Goal: Transaction & Acquisition: Purchase product/service

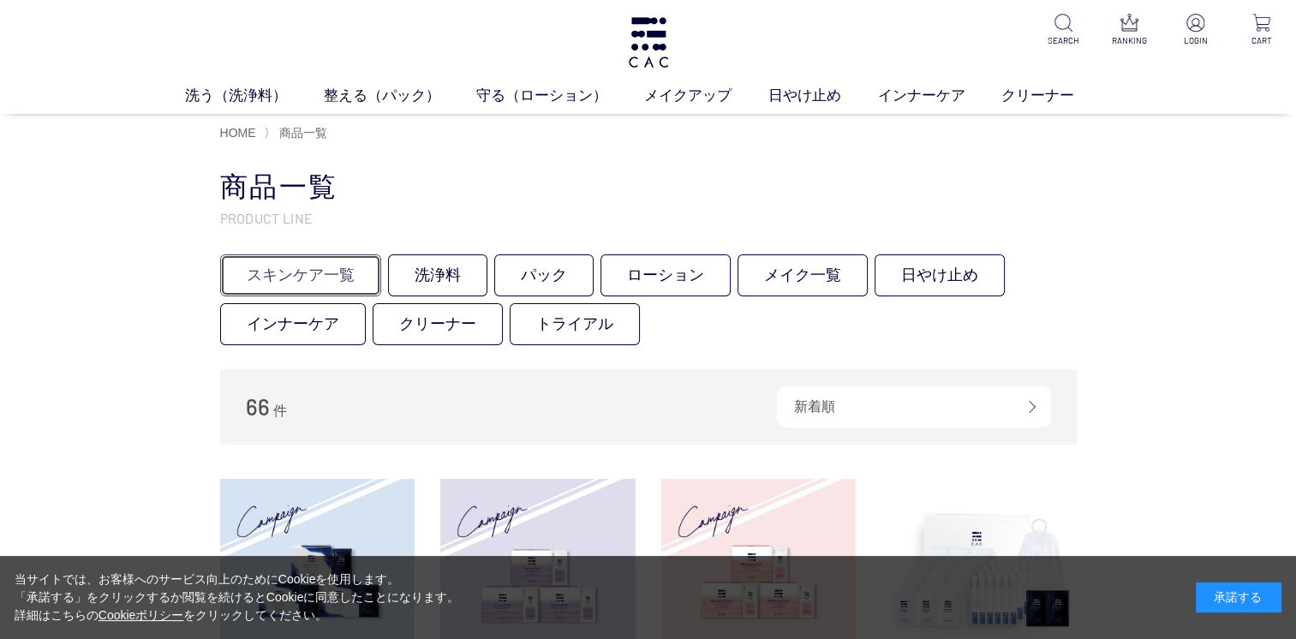
click at [319, 285] on link "スキンケア一覧" at bounding box center [300, 275] width 161 height 42
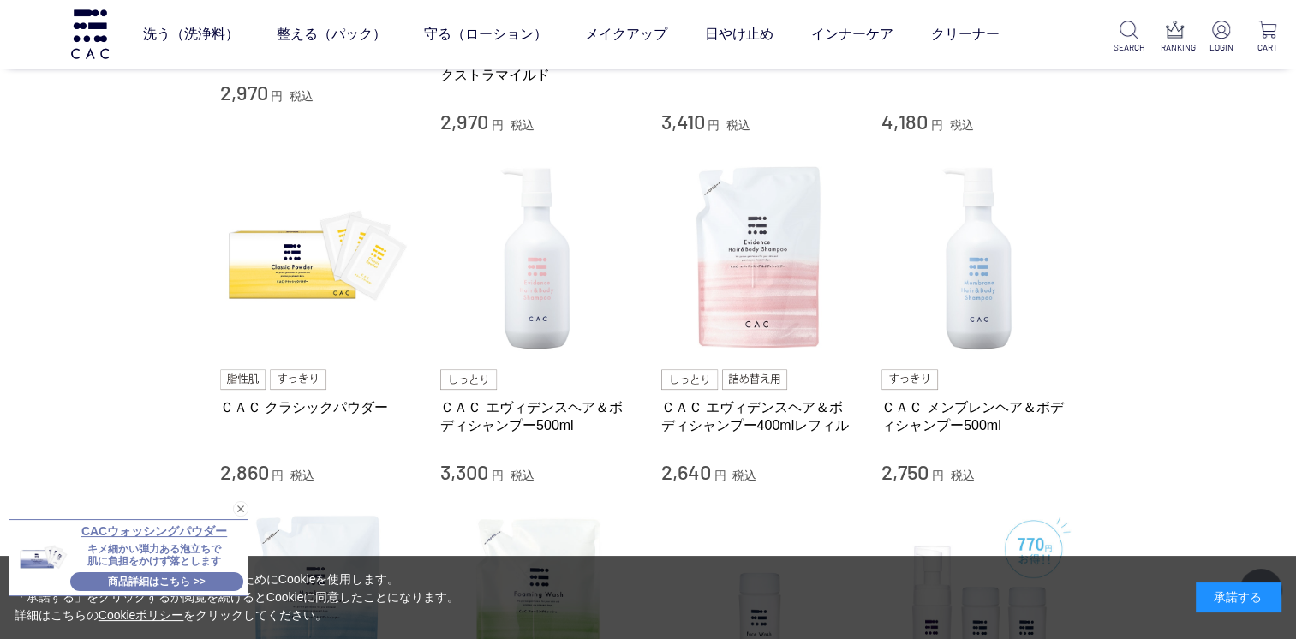
scroll to position [1028, 0]
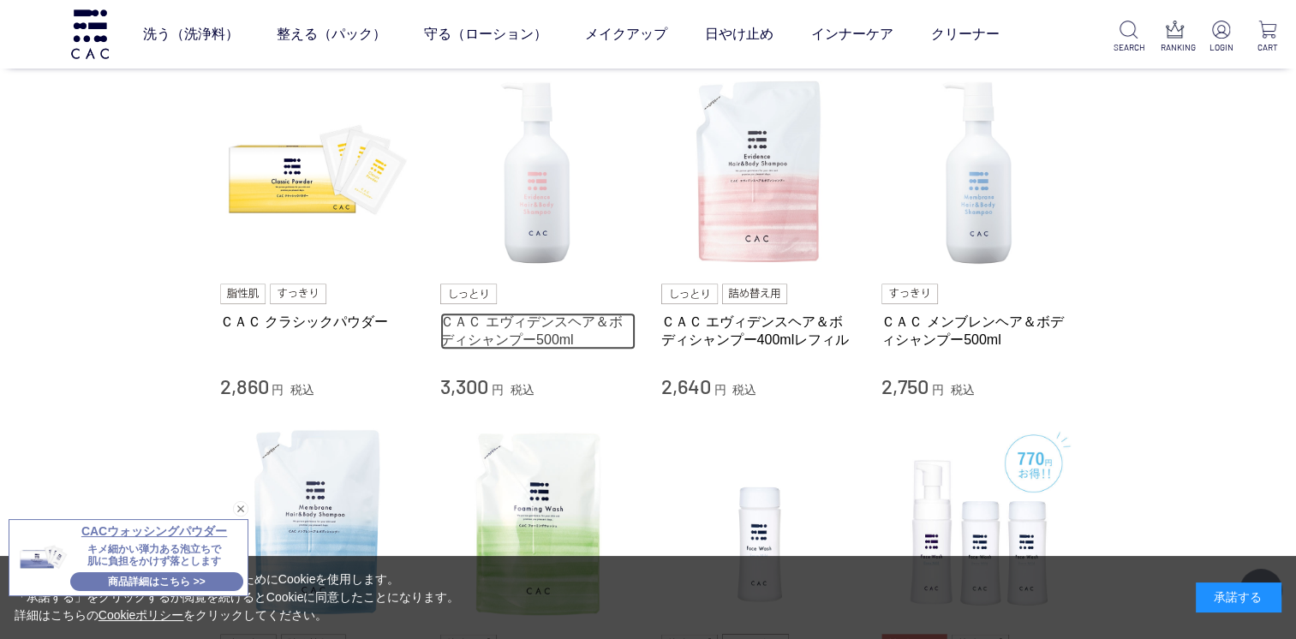
click at [537, 344] on link "ＣＡＣ エヴィデンスヘア＆ボディシャンプー500ml" at bounding box center [537, 331] width 195 height 37
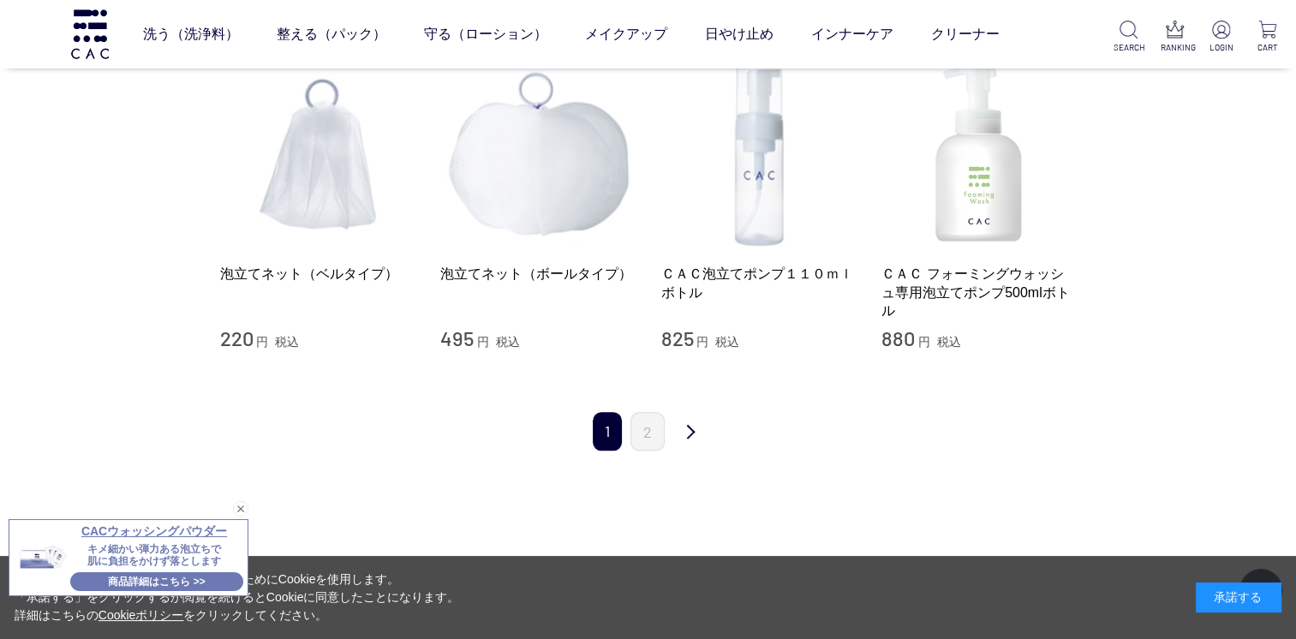
scroll to position [1884, 0]
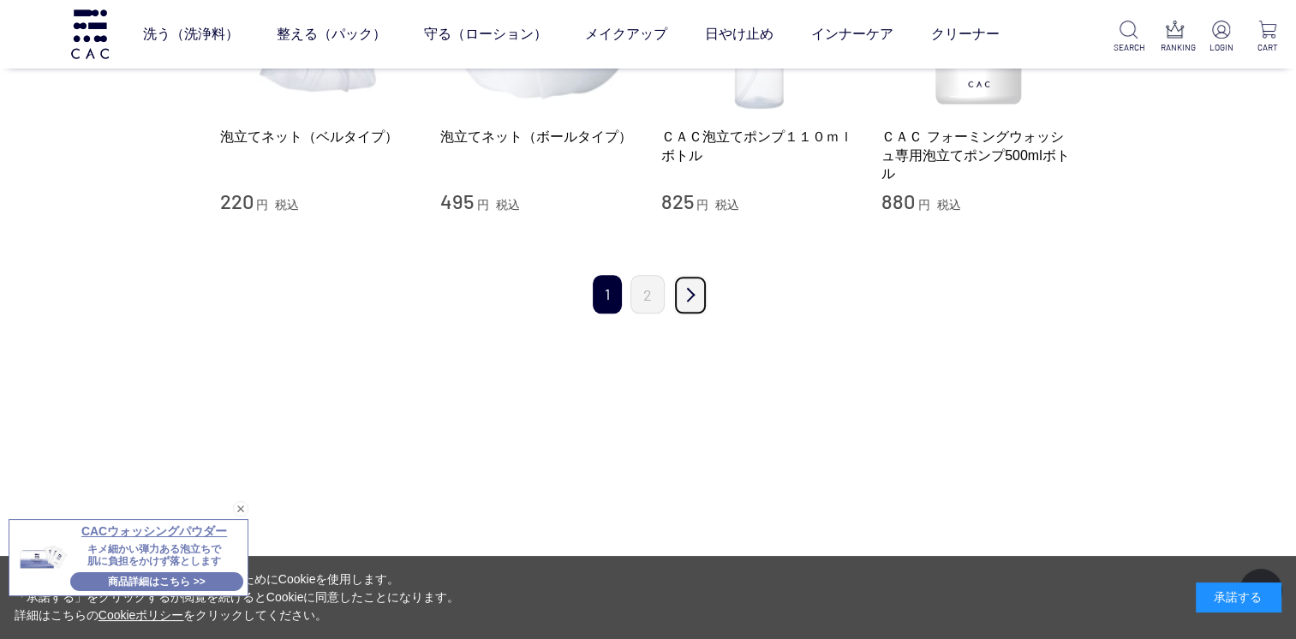
click at [682, 315] on link "次" at bounding box center [690, 295] width 34 height 40
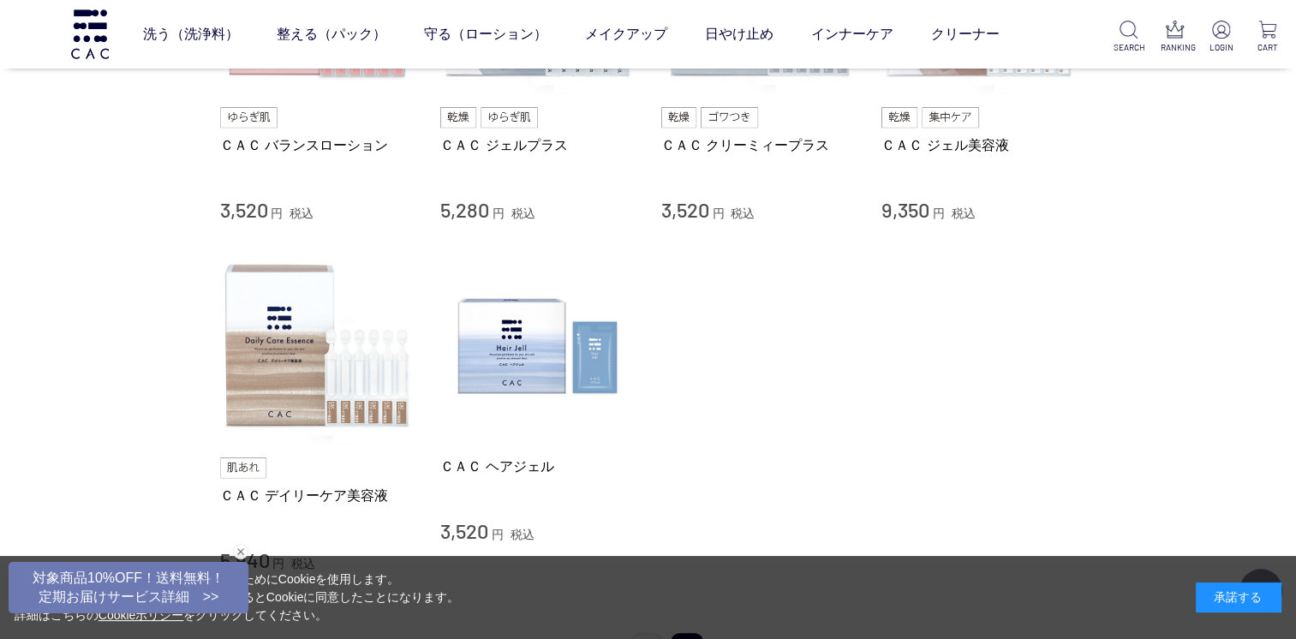
scroll to position [1542, 0]
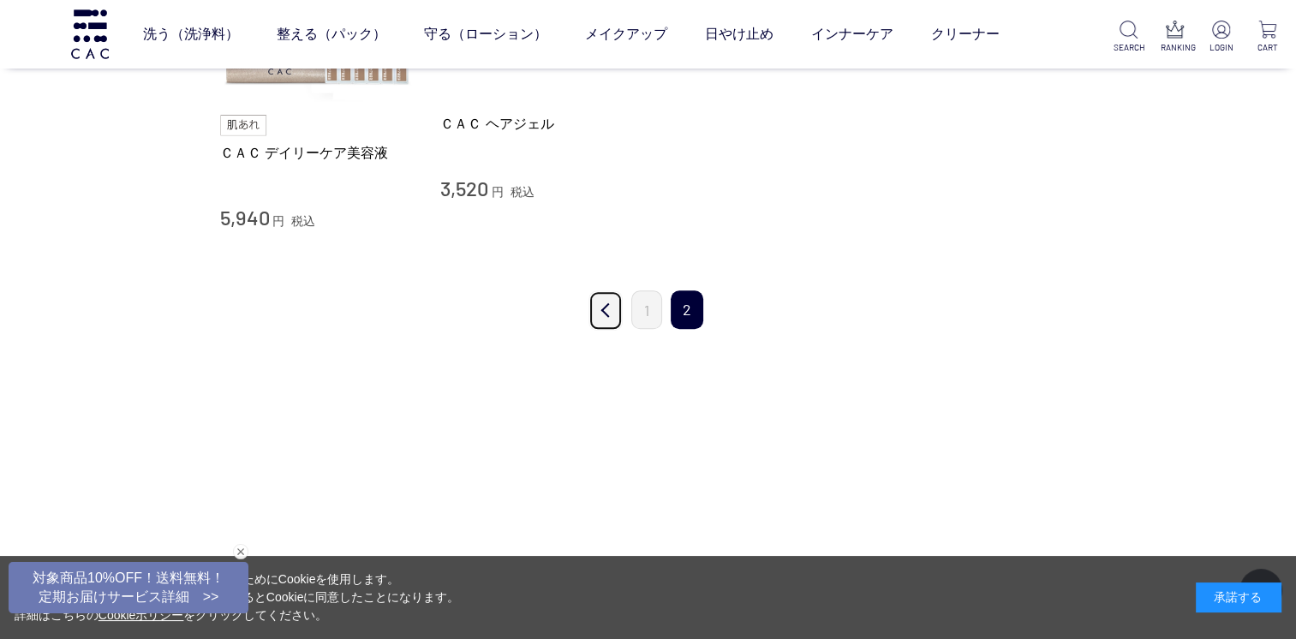
click at [593, 331] on link "前" at bounding box center [605, 310] width 34 height 40
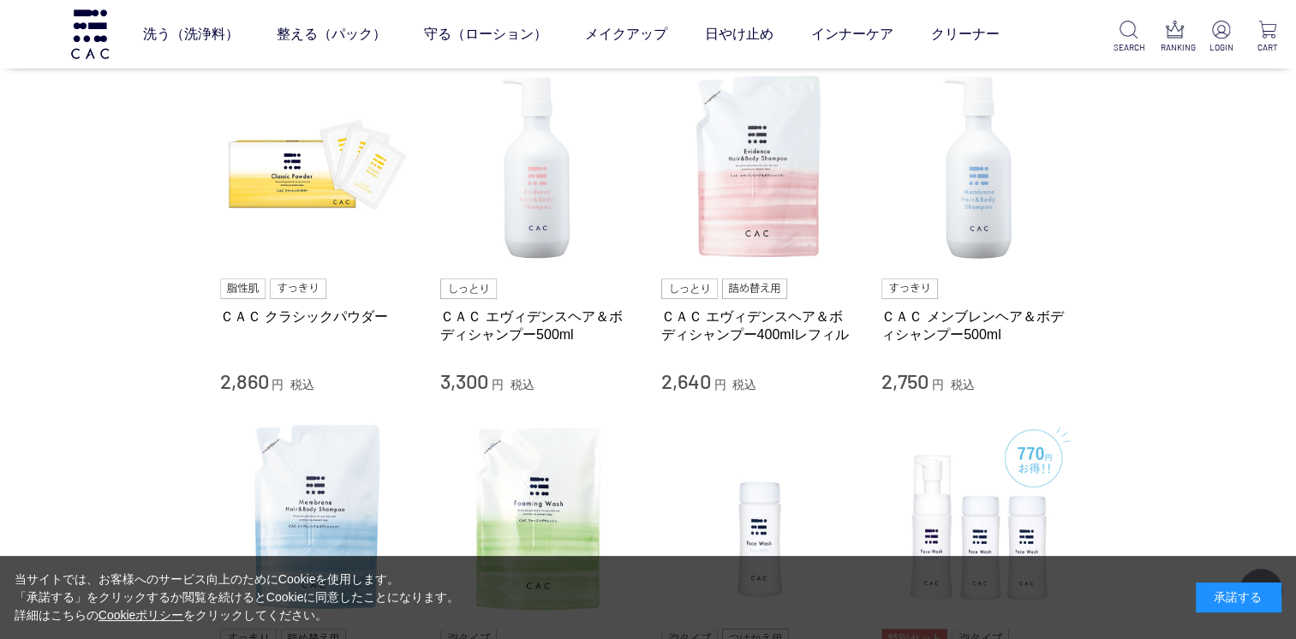
scroll to position [1028, 0]
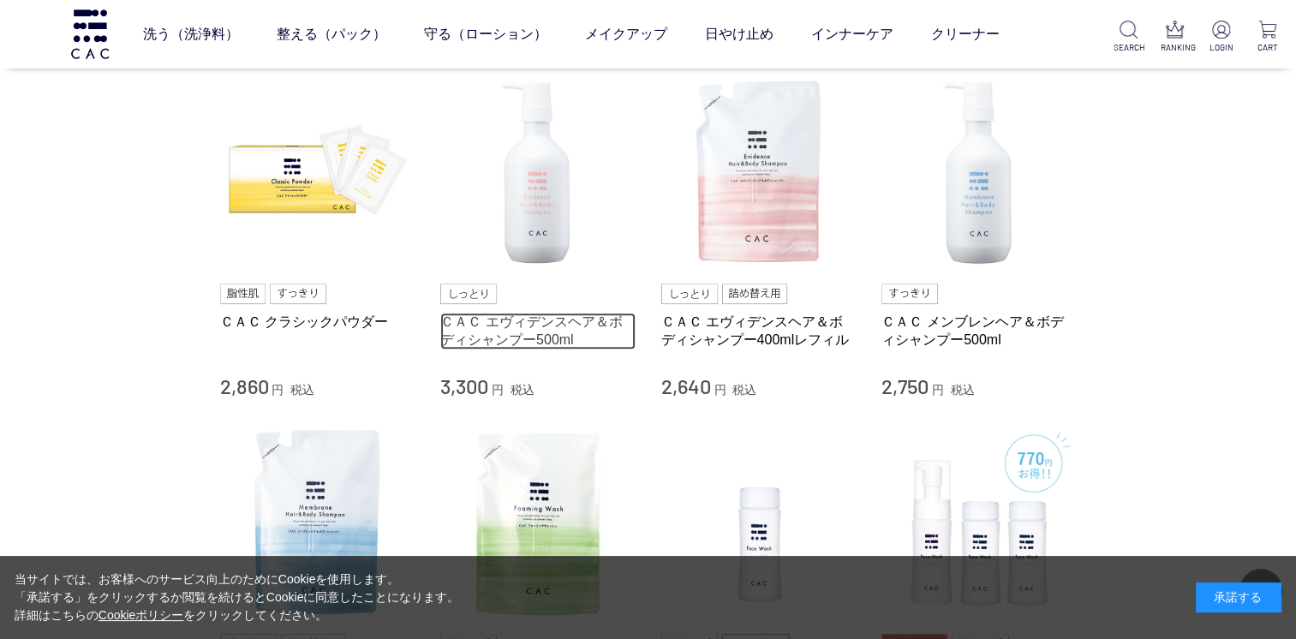
click at [497, 347] on link "ＣＡＣ エヴィデンスヘア＆ボディシャンプー500ml" at bounding box center [537, 331] width 195 height 37
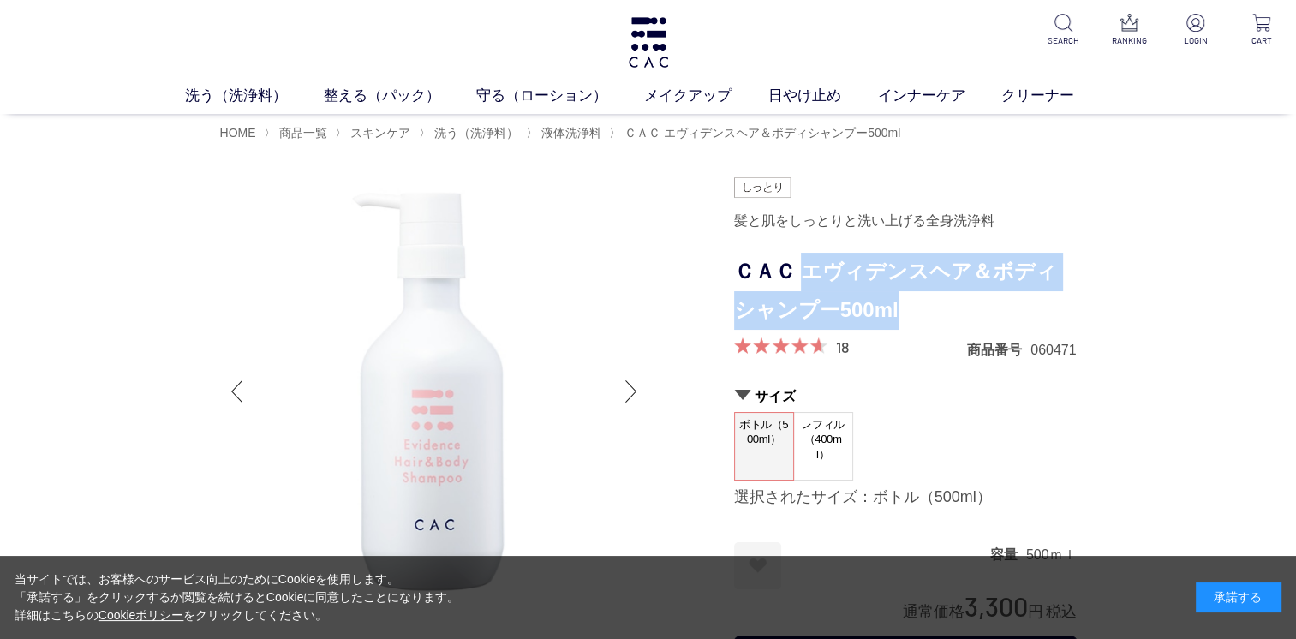
drag, startPoint x: 815, startPoint y: 280, endPoint x: 876, endPoint y: 320, distance: 72.9
click at [876, 320] on h1 "ＣＡＣ エヴィデンスヘア＆ボディシャンプー500ml" at bounding box center [905, 291] width 343 height 77
copy h1 "エヴィデンスヘア＆ボディシャンプー500ml"
